Goal: Information Seeking & Learning: Learn about a topic

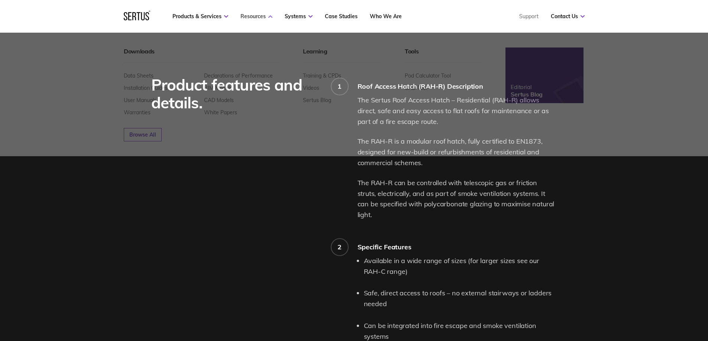
click at [255, 16] on link "Resources" at bounding box center [256, 16] width 32 height 7
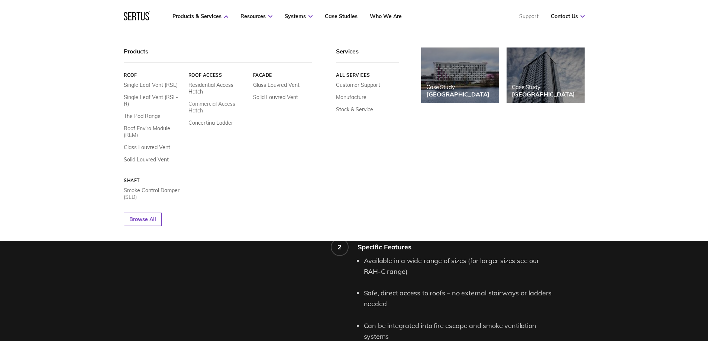
click at [206, 107] on link "Commercial Access Hatch" at bounding box center [217, 107] width 59 height 13
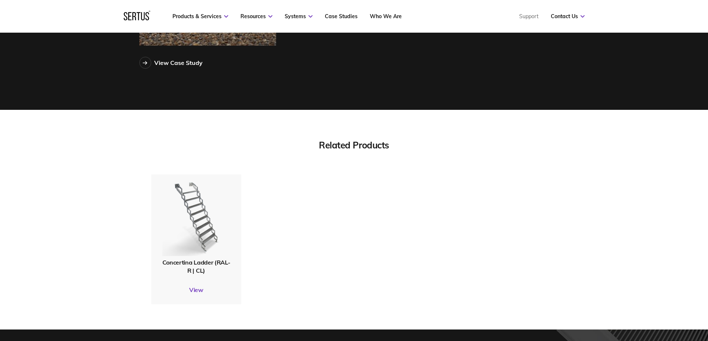
scroll to position [2043, 0]
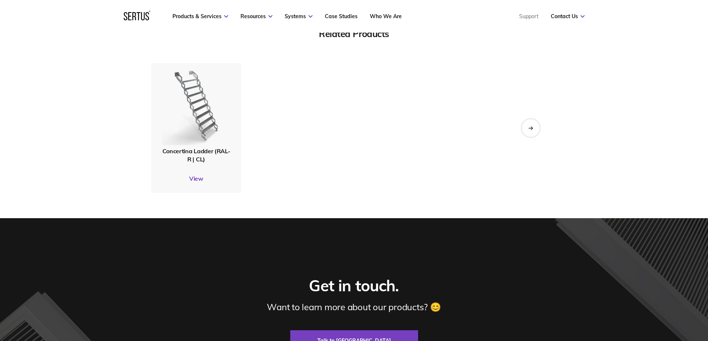
click at [206, 107] on img at bounding box center [196, 105] width 68 height 80
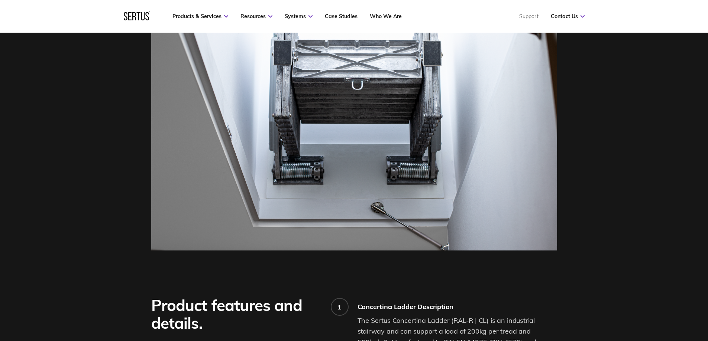
scroll to position [260, 0]
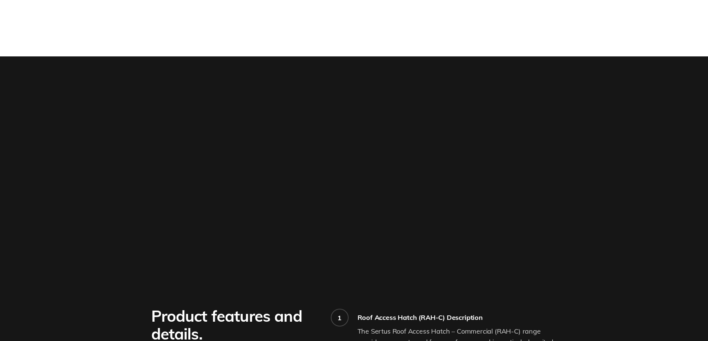
scroll to position [2043, 0]
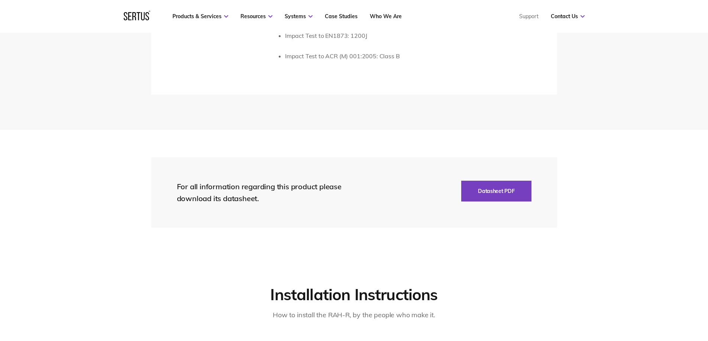
scroll to position [1560, 0]
